Goal: Transaction & Acquisition: Purchase product/service

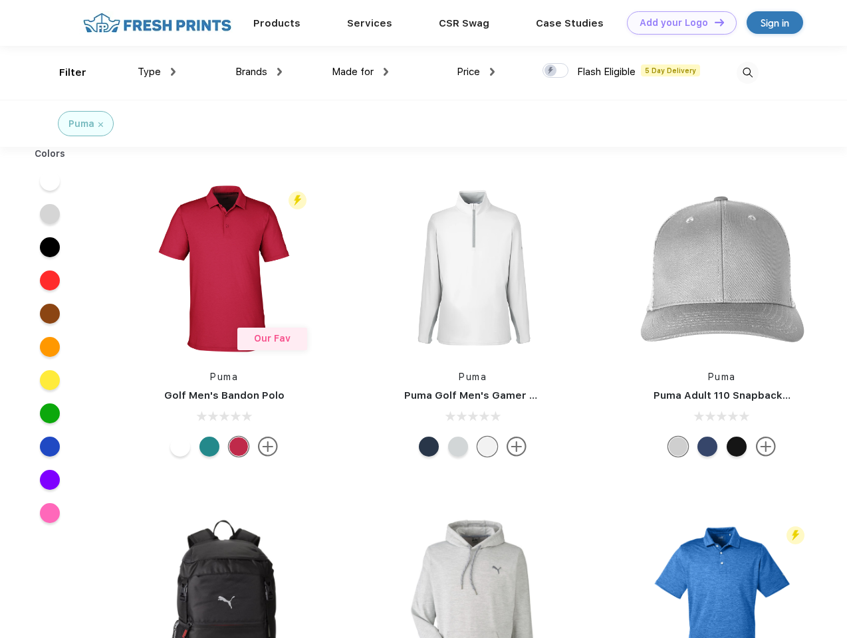
click at [677, 23] on link "Add your Logo Design Tool" at bounding box center [682, 22] width 110 height 23
click at [0, 0] on div "Design Tool" at bounding box center [0, 0] width 0 height 0
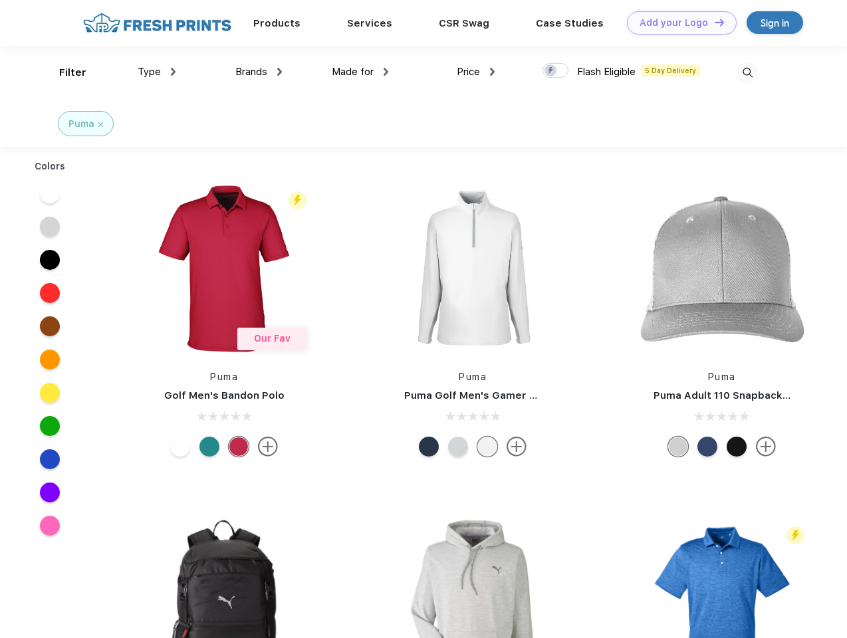
click at [713, 22] on link "Add your Logo Design Tool" at bounding box center [682, 22] width 110 height 23
click at [64, 72] on div "Filter" at bounding box center [72, 72] width 27 height 15
click at [157, 72] on span "Type" at bounding box center [149, 72] width 23 height 12
click at [259, 72] on span "Brands" at bounding box center [251, 72] width 32 height 12
click at [360, 72] on span "Made for" at bounding box center [353, 72] width 42 height 12
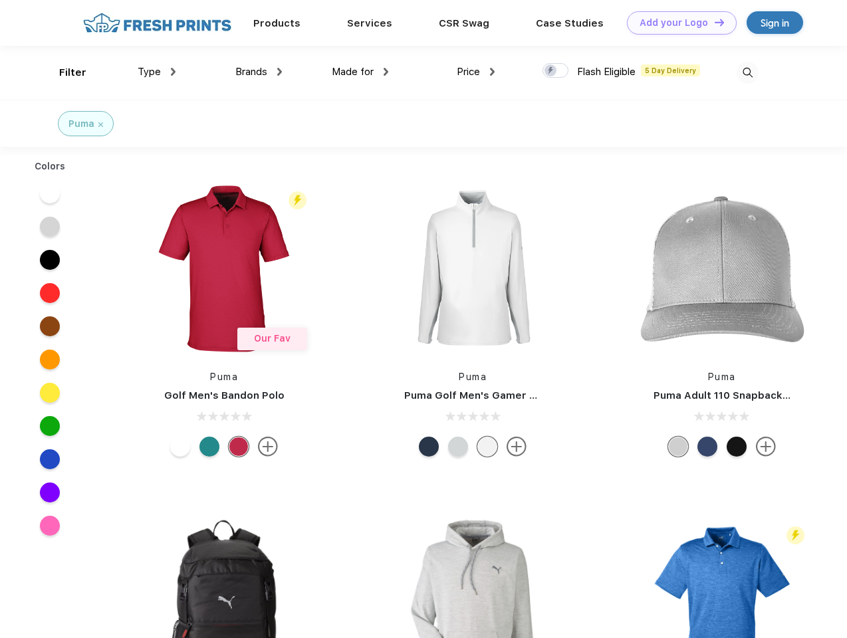
click at [476, 72] on span "Price" at bounding box center [468, 72] width 23 height 12
click at [556, 71] on div at bounding box center [556, 70] width 26 height 15
click at [551, 71] on input "checkbox" at bounding box center [547, 67] width 9 height 9
click at [747, 72] on img at bounding box center [748, 73] width 22 height 22
